Goal: Information Seeking & Learning: Understand process/instructions

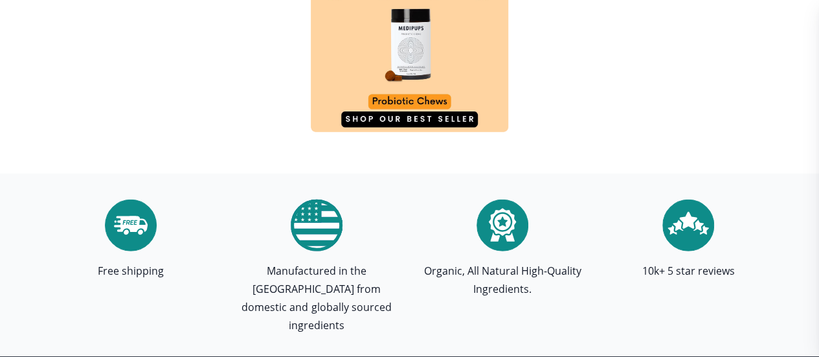
scroll to position [4363, 0]
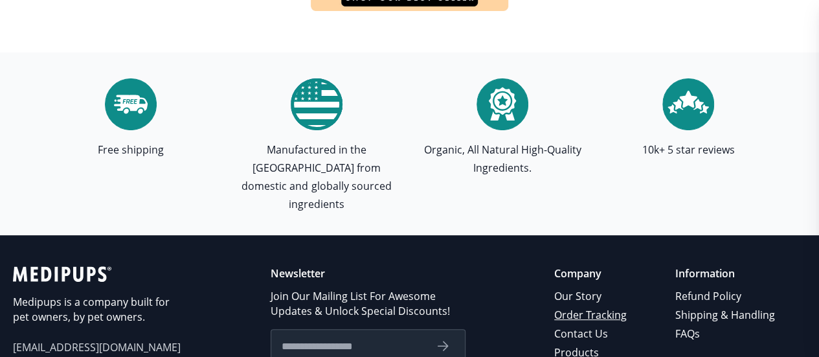
click at [605, 306] on link "Order Tracking" at bounding box center [591, 315] width 74 height 19
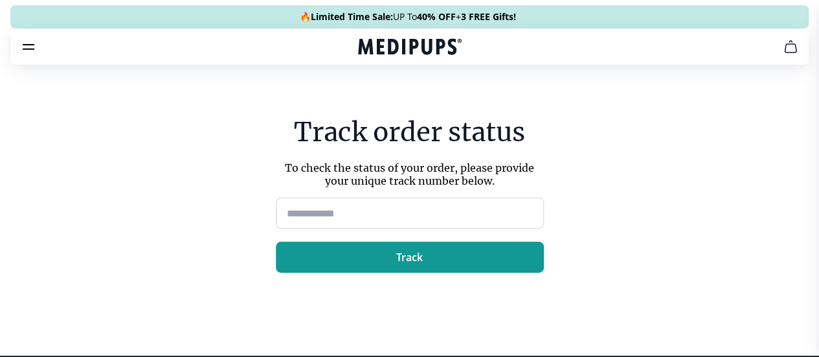
click at [394, 206] on input at bounding box center [410, 212] width 268 height 31
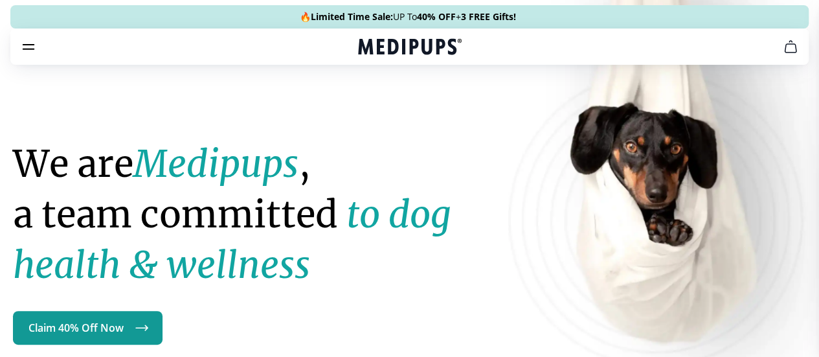
click at [401, 183] on link "FAQS" at bounding box center [413, 189] width 25 height 13
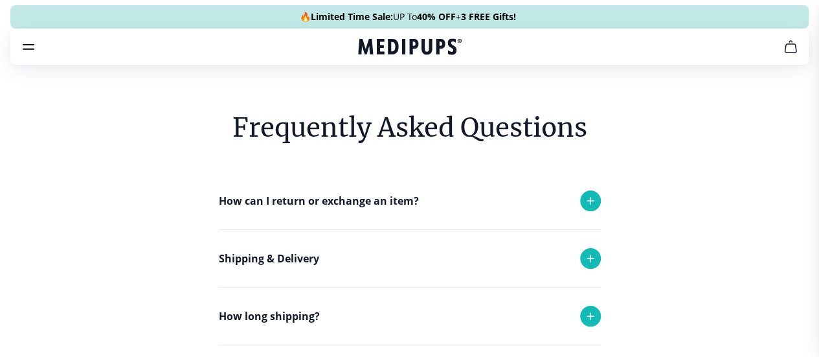
click at [593, 262] on icon at bounding box center [590, 258] width 6 height 6
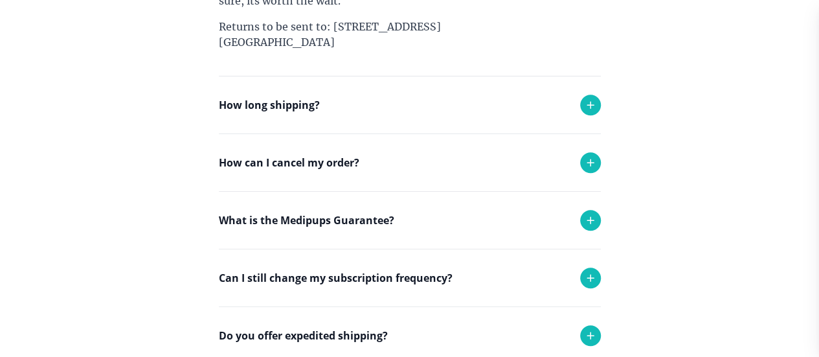
scroll to position [432, 0]
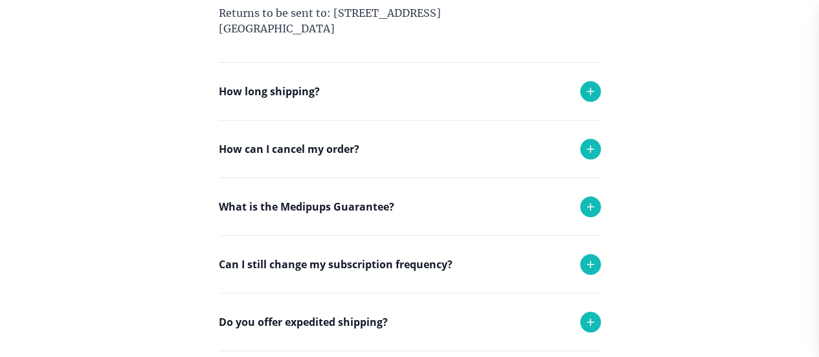
click at [594, 157] on icon at bounding box center [591, 149] width 16 height 16
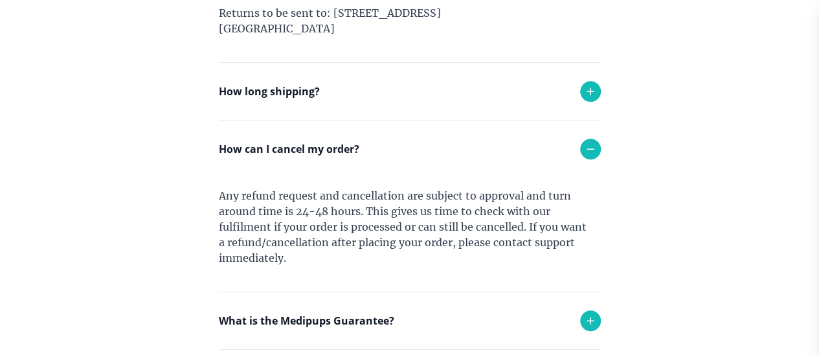
click at [818, 351] on div "Frequently Asked Questions How can I return or exchange an item? Here at [GEOGR…" at bounding box center [409, 99] width 819 height 923
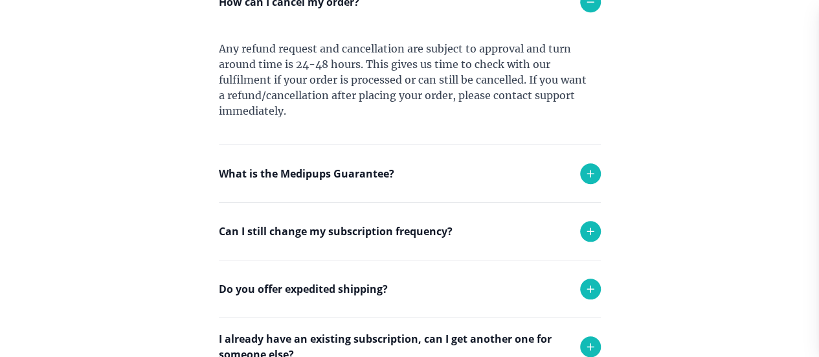
scroll to position [621, 0]
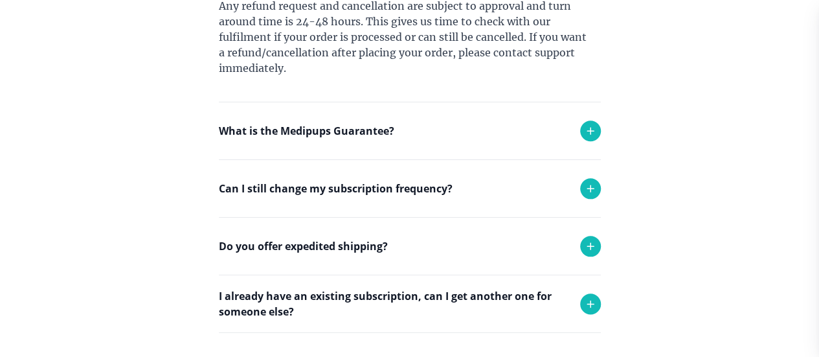
click at [588, 134] on icon at bounding box center [590, 131] width 6 height 6
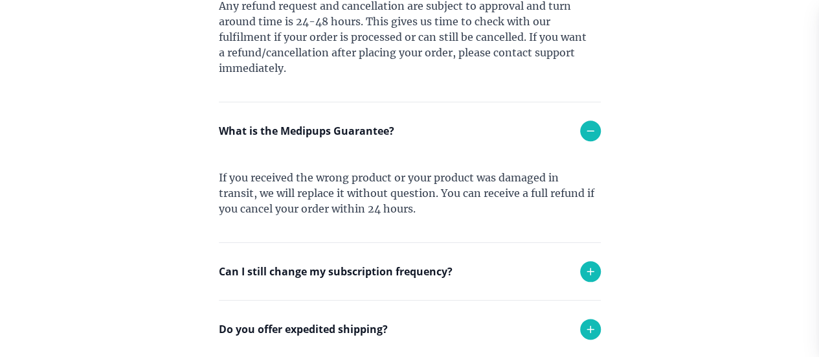
click at [588, 131] on icon at bounding box center [590, 131] width 6 height 0
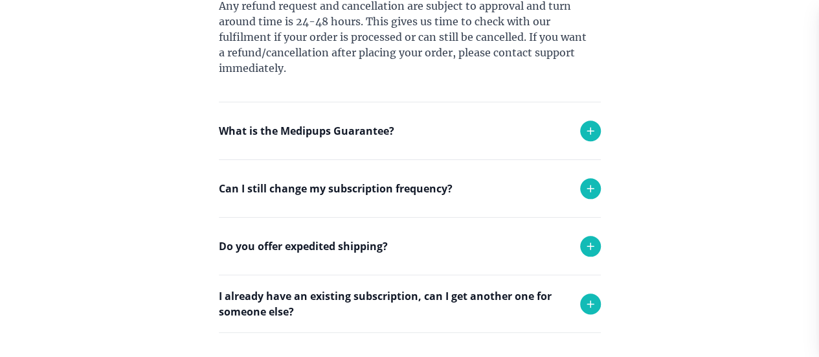
click at [592, 196] on icon at bounding box center [591, 189] width 16 height 16
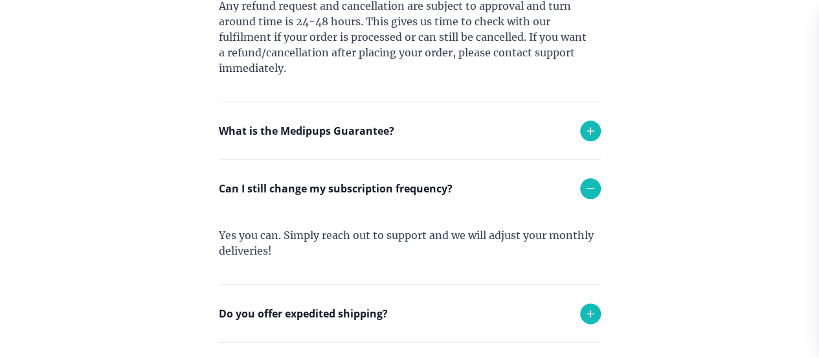
click at [592, 196] on icon at bounding box center [591, 189] width 16 height 16
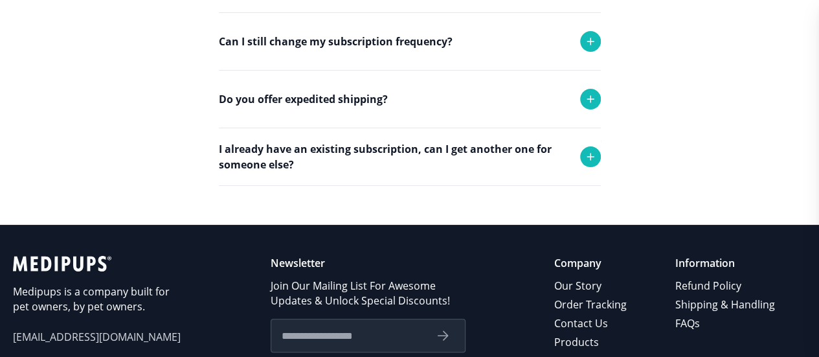
scroll to position [864, 0]
